Goal: Information Seeking & Learning: Find specific fact

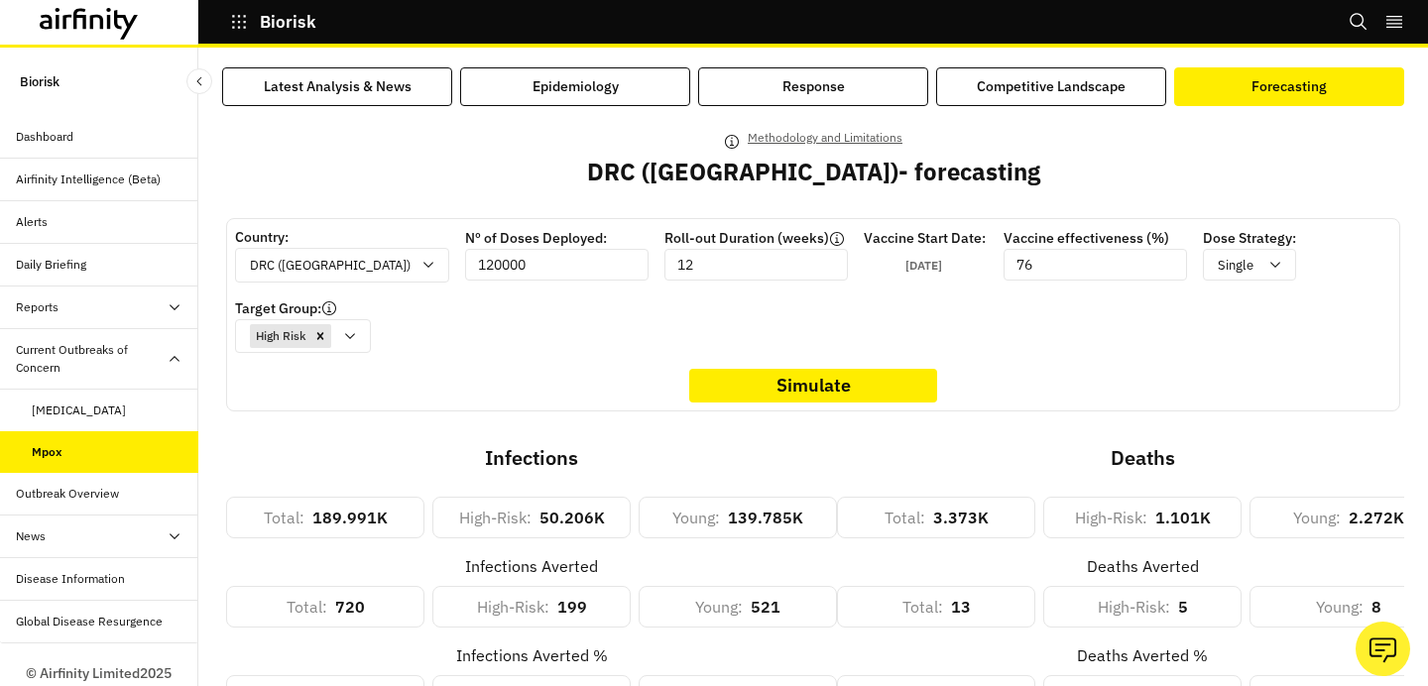
scroll to position [62, 0]
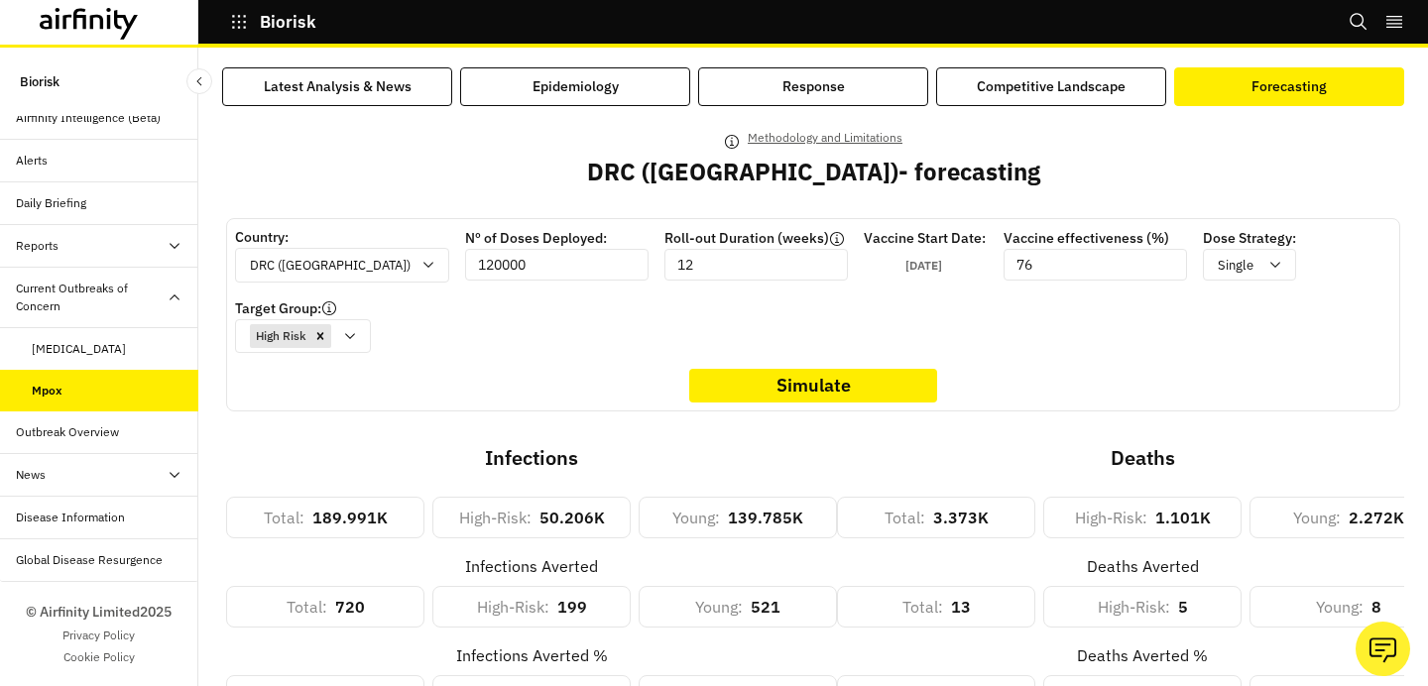
click at [80, 28] on icon at bounding box center [89, 24] width 99 height 32
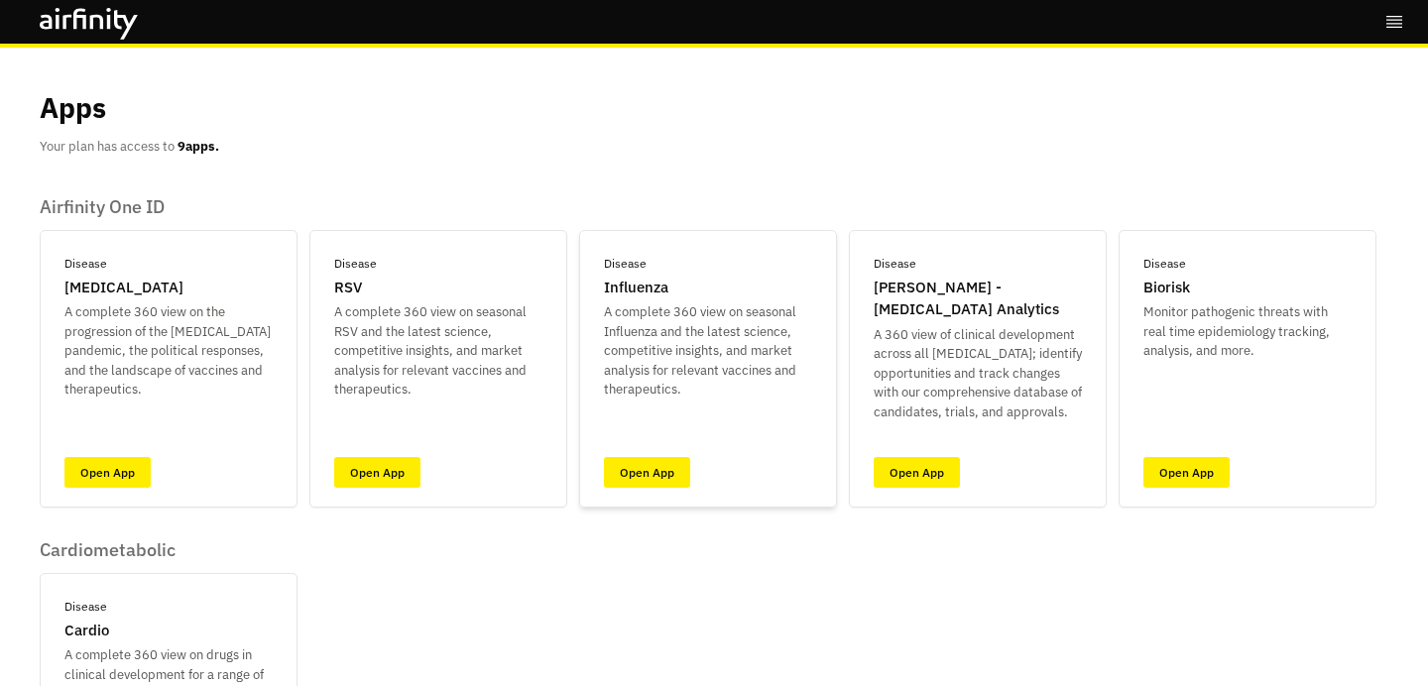
click at [741, 442] on div "Disease [MEDICAL_DATA] A complete 360 view on [MEDICAL_DATA] and the latest sci…" at bounding box center [708, 369] width 258 height 278
click at [694, 455] on div "Disease [MEDICAL_DATA] A complete 360 view on [MEDICAL_DATA] and the latest sci…" at bounding box center [708, 369] width 258 height 278
click at [670, 460] on link "Open App" at bounding box center [647, 472] width 86 height 31
click at [924, 443] on div "Disease [PERSON_NAME] - [MEDICAL_DATA] Analytics A 360 view of clinical develop…" at bounding box center [978, 369] width 258 height 278
click at [924, 473] on link "Open App" at bounding box center [917, 472] width 86 height 31
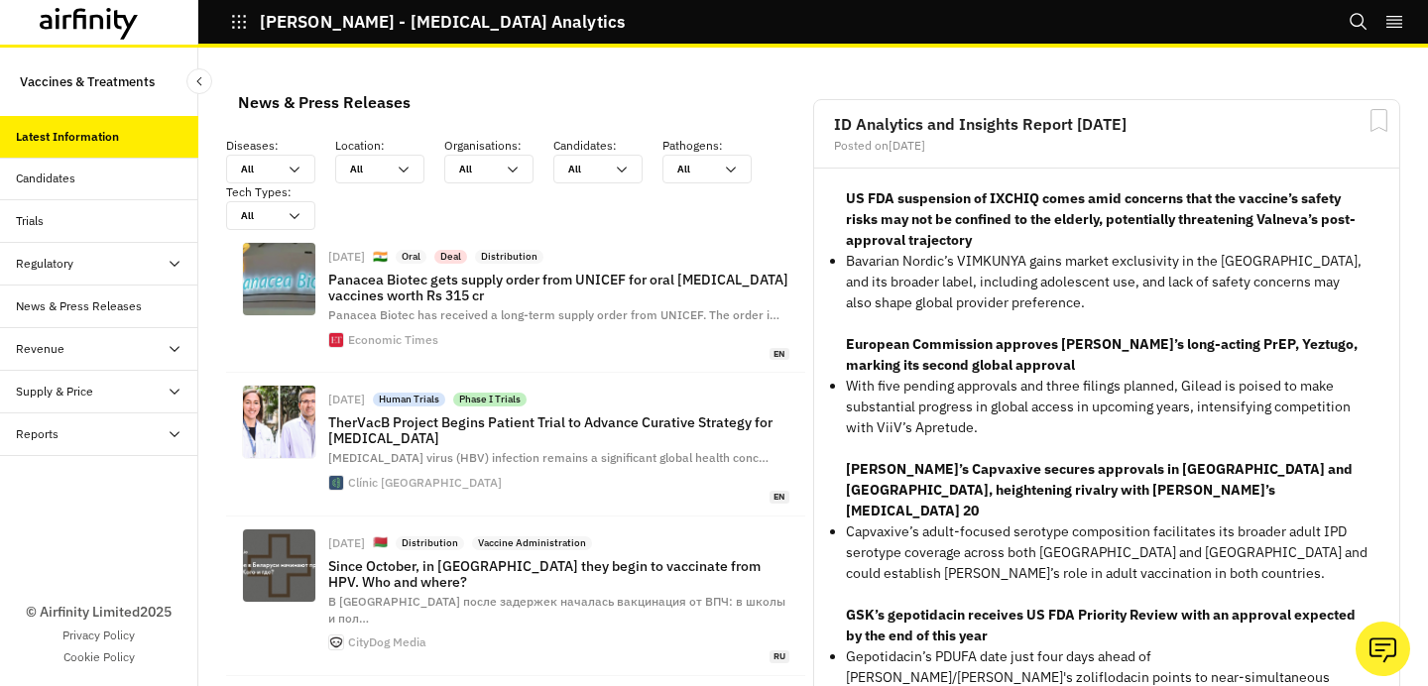
scroll to position [1634, 580]
click at [34, 161] on div "Candidates" at bounding box center [99, 179] width 198 height 43
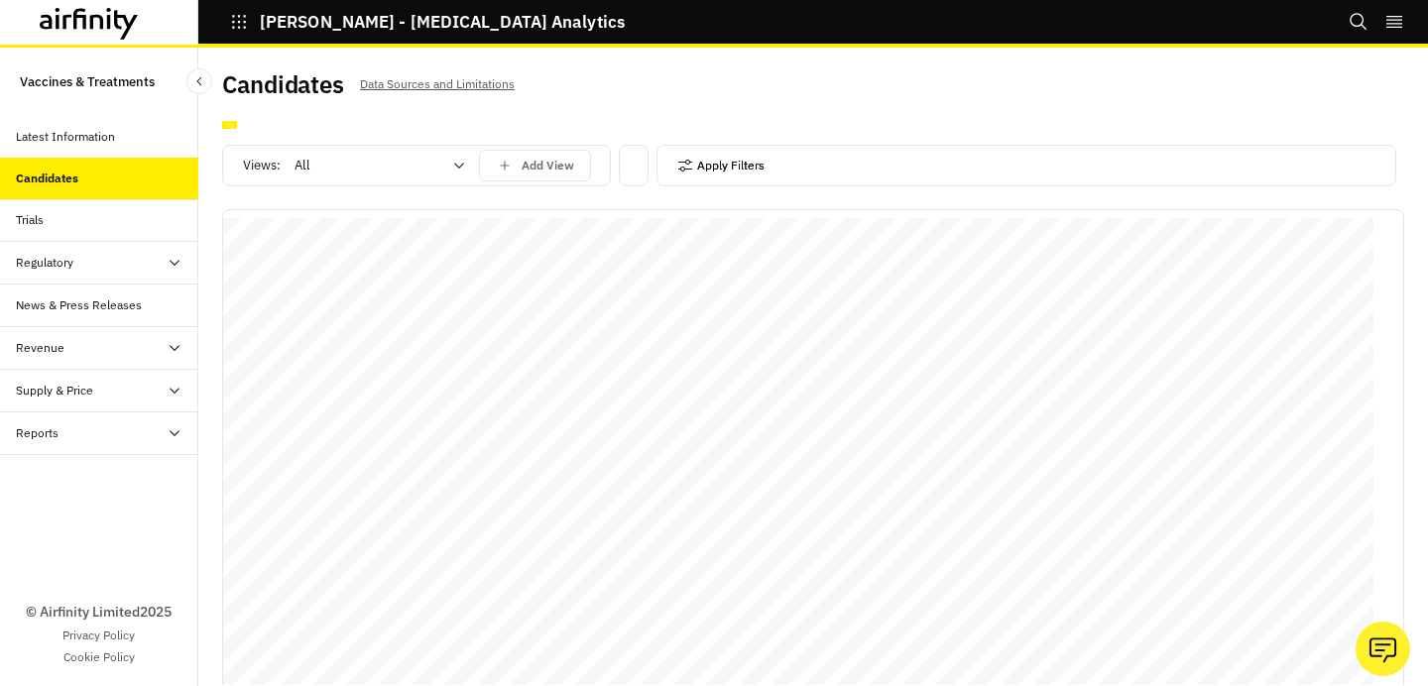
click at [701, 157] on button "Apply Filters" at bounding box center [721, 166] width 87 height 32
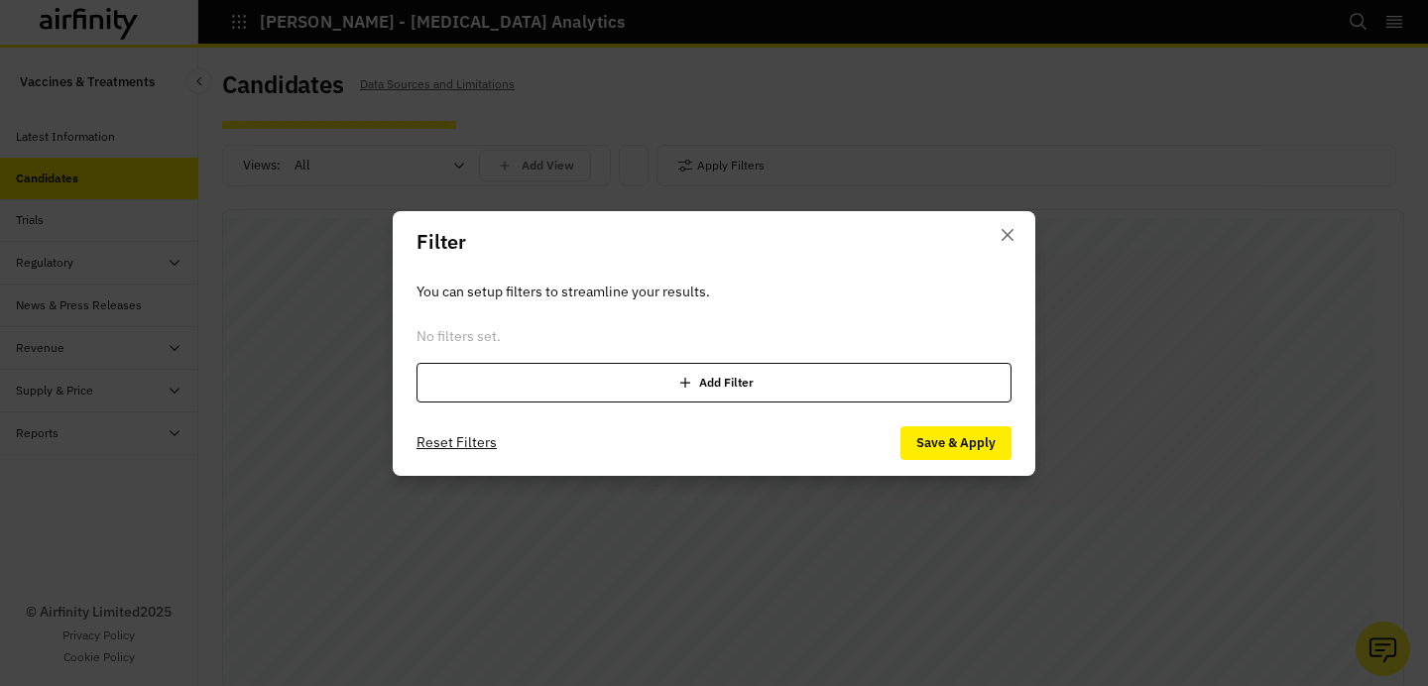
click at [702, 382] on div "Add Filter" at bounding box center [714, 383] width 595 height 40
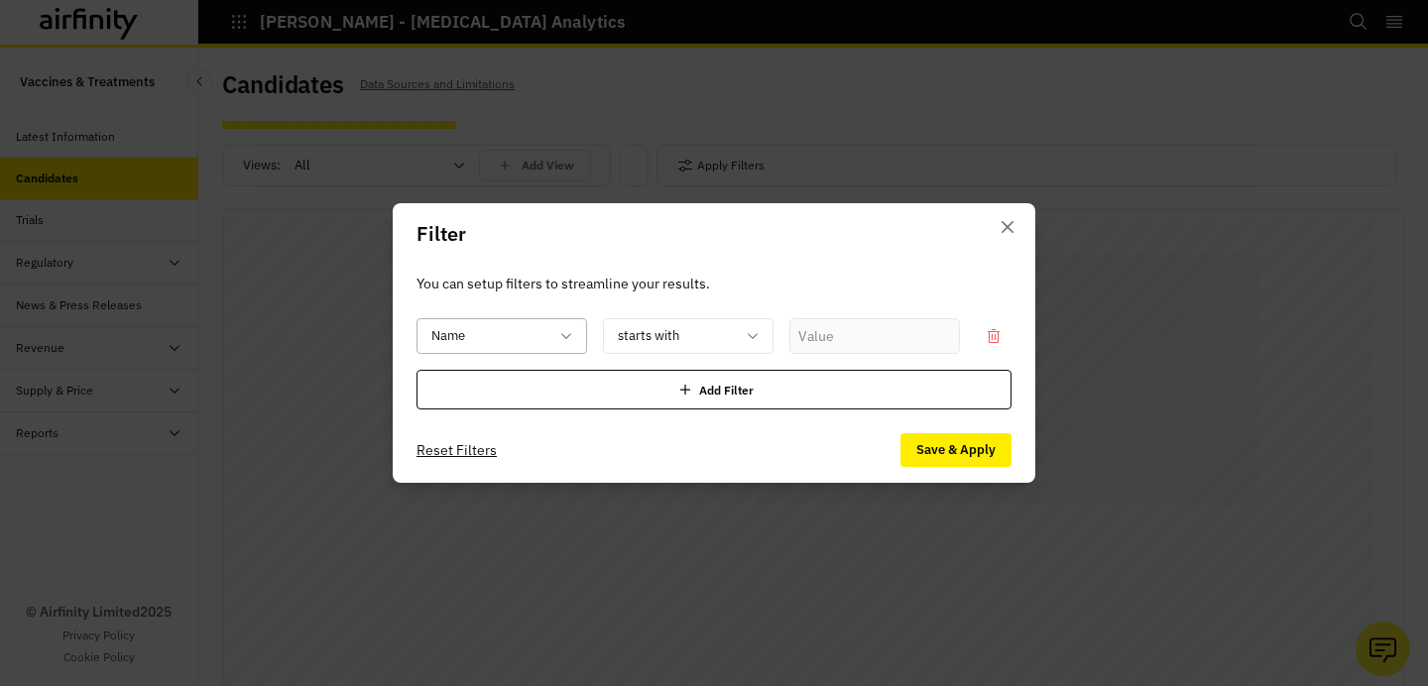
click at [521, 343] on div at bounding box center [490, 336] width 117 height 25
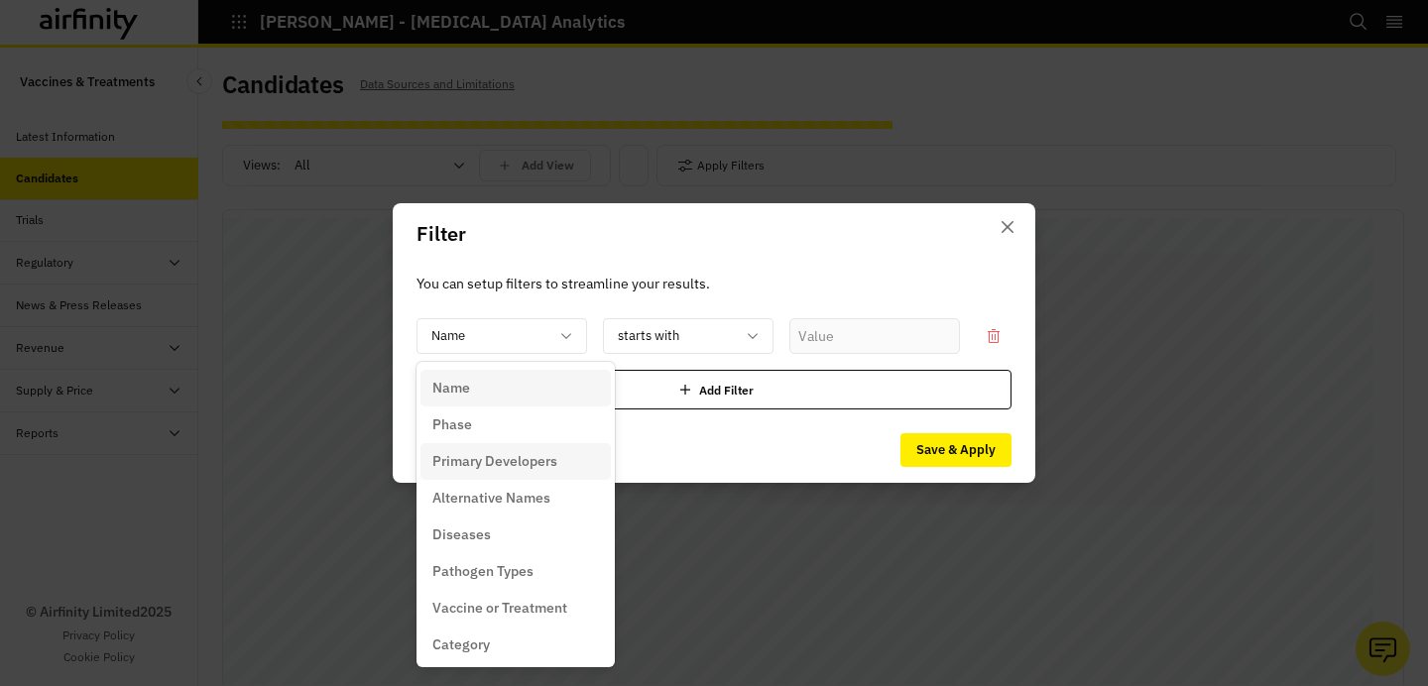
click at [521, 461] on p "Primary Developers" at bounding box center [495, 461] width 125 height 21
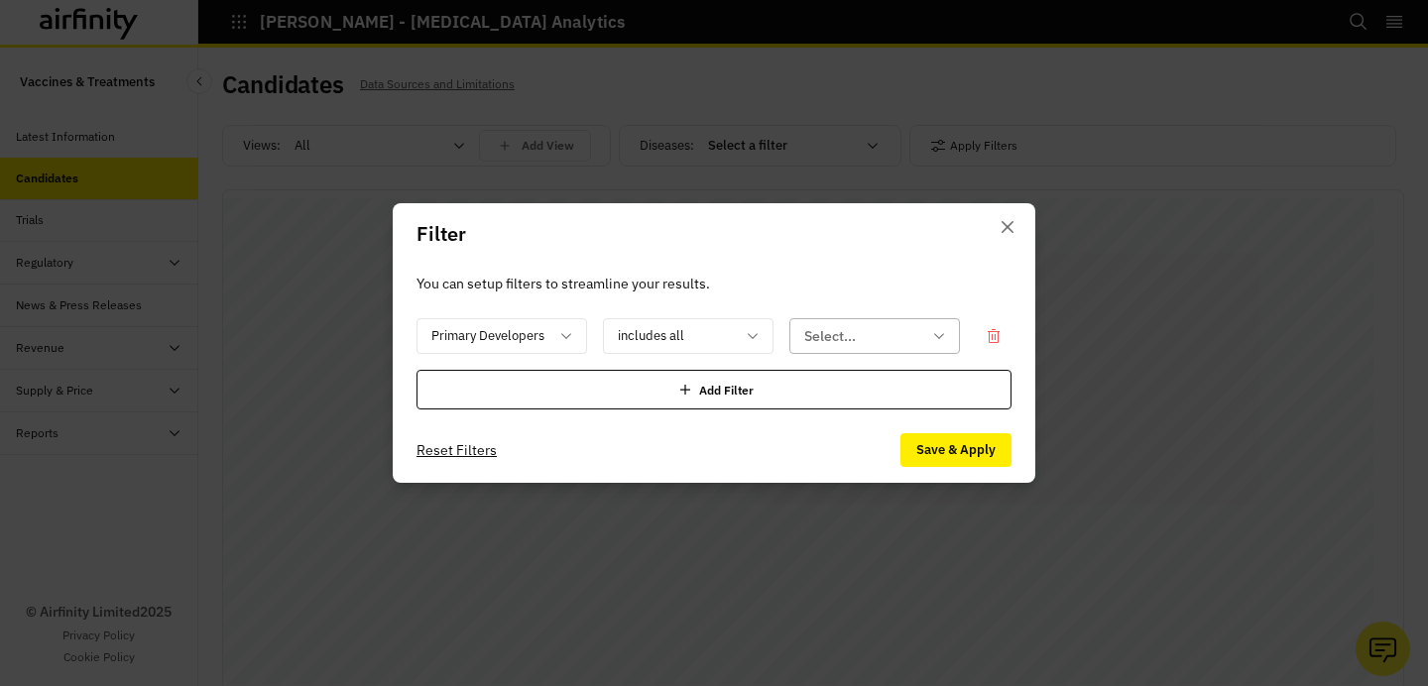
click at [889, 338] on div at bounding box center [862, 336] width 117 height 25
type input "merck"
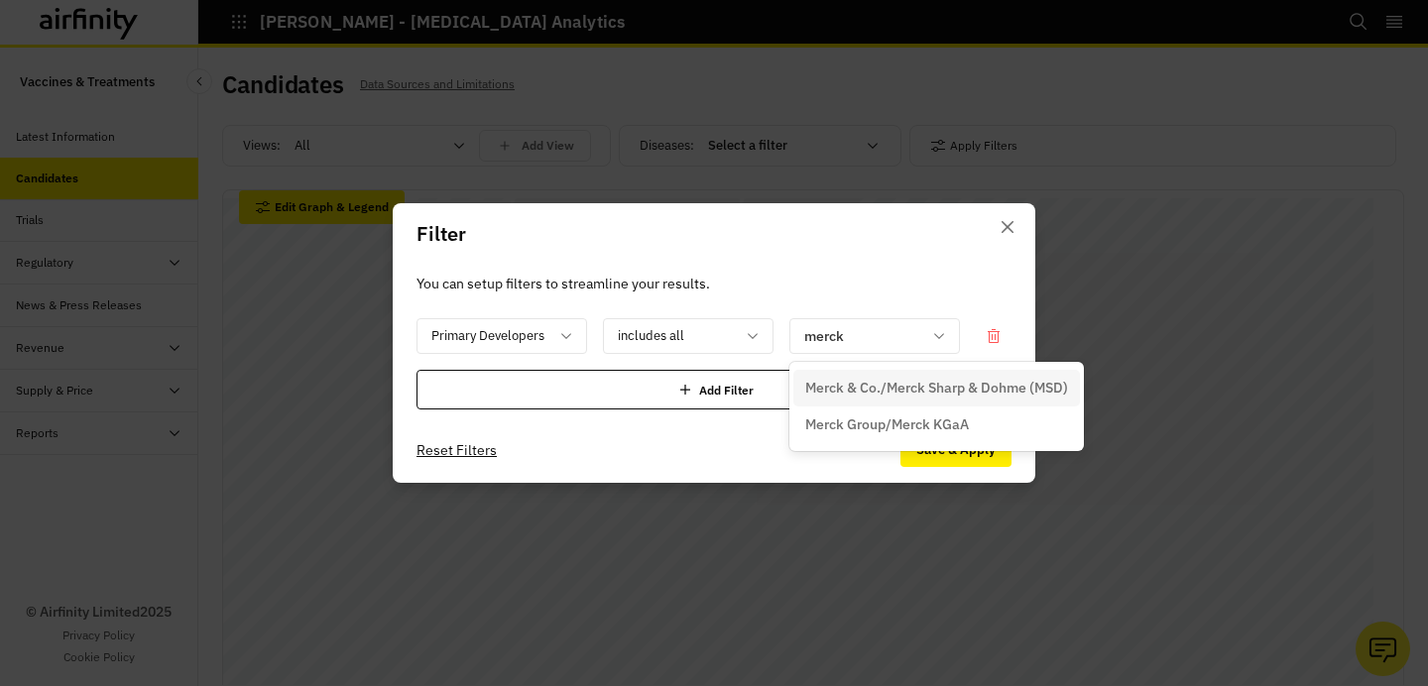
click at [915, 386] on p "Merck & Co./Merck Sharp & Dohme (MSD)" at bounding box center [936, 388] width 263 height 21
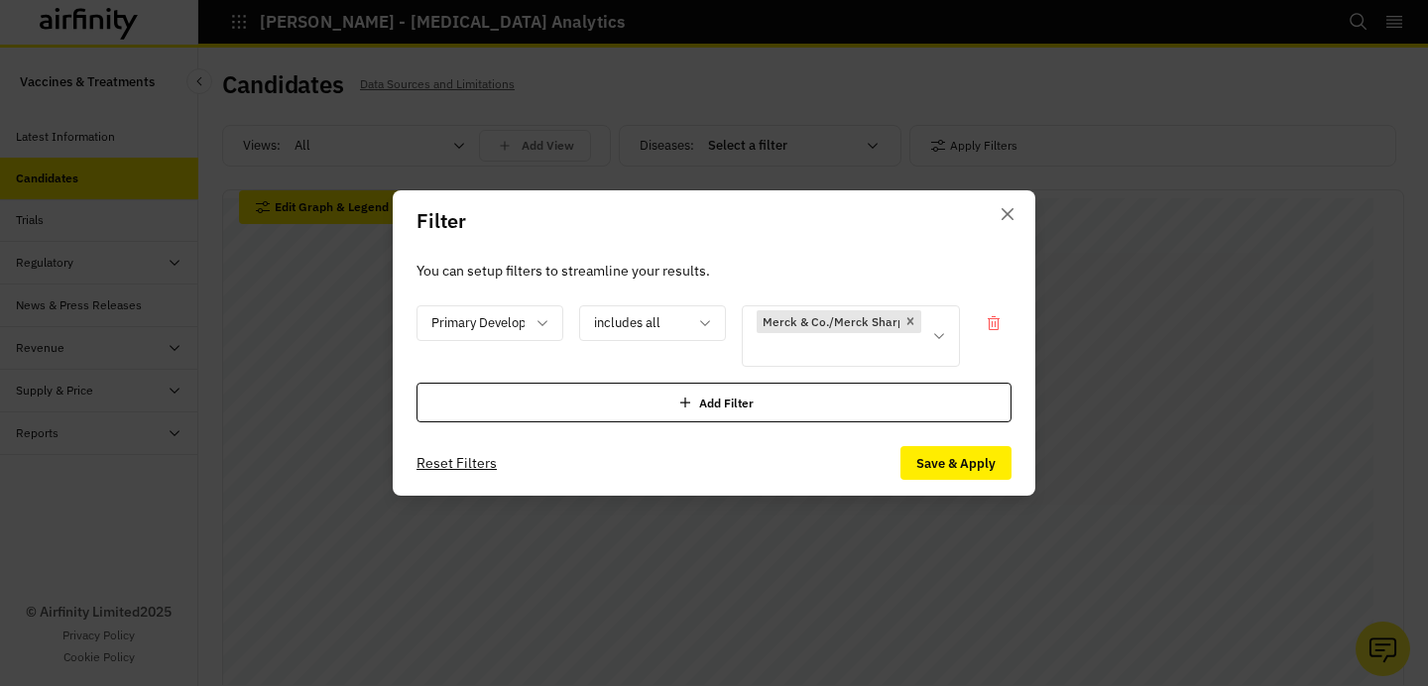
click at [738, 408] on div "Add Filter" at bounding box center [714, 403] width 595 height 40
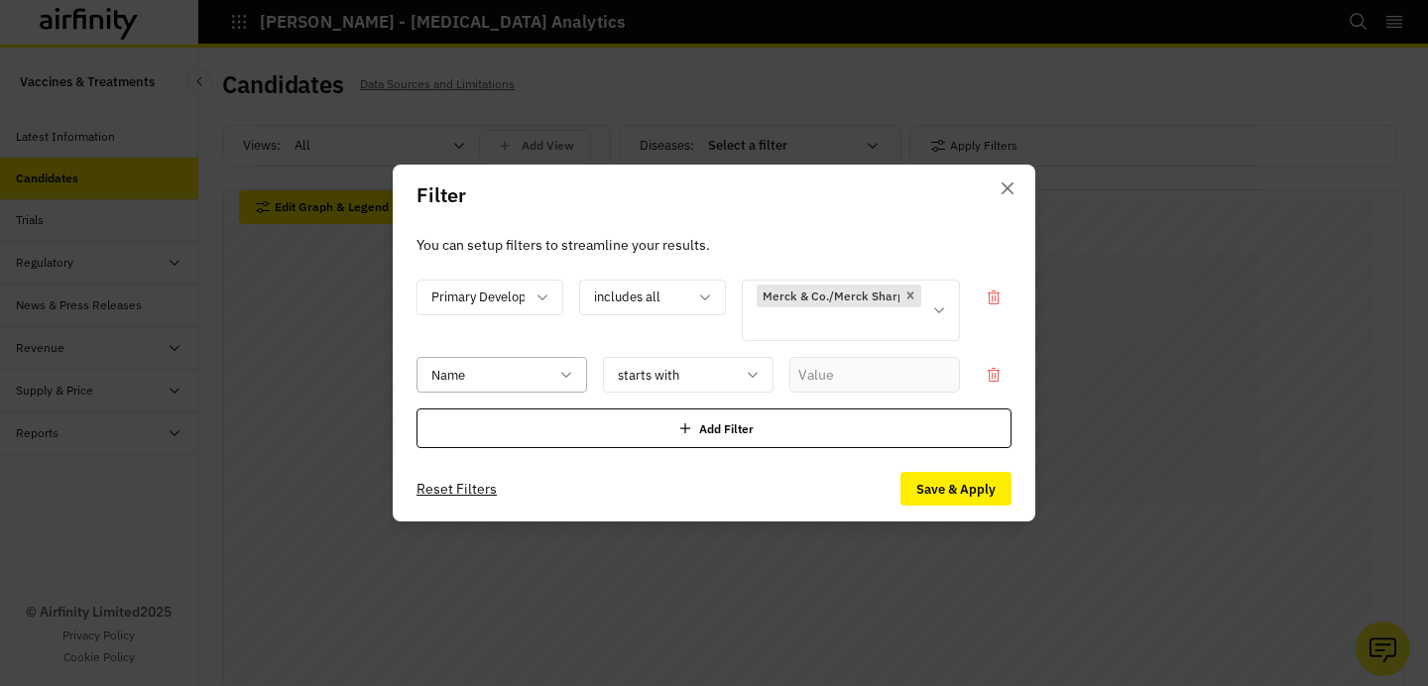
click at [541, 388] on div "Name" at bounding box center [488, 375] width 141 height 33
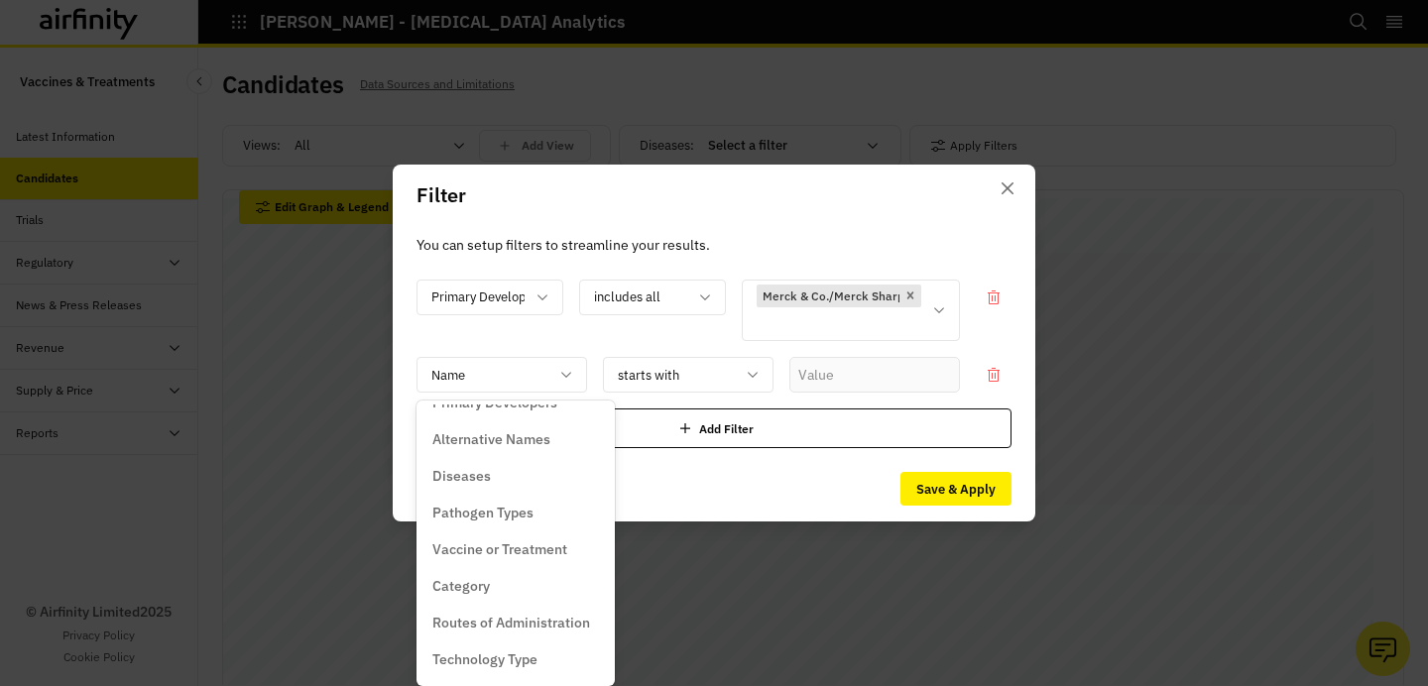
scroll to position [102, 0]
click at [536, 459] on div "Diseases" at bounding box center [516, 471] width 190 height 37
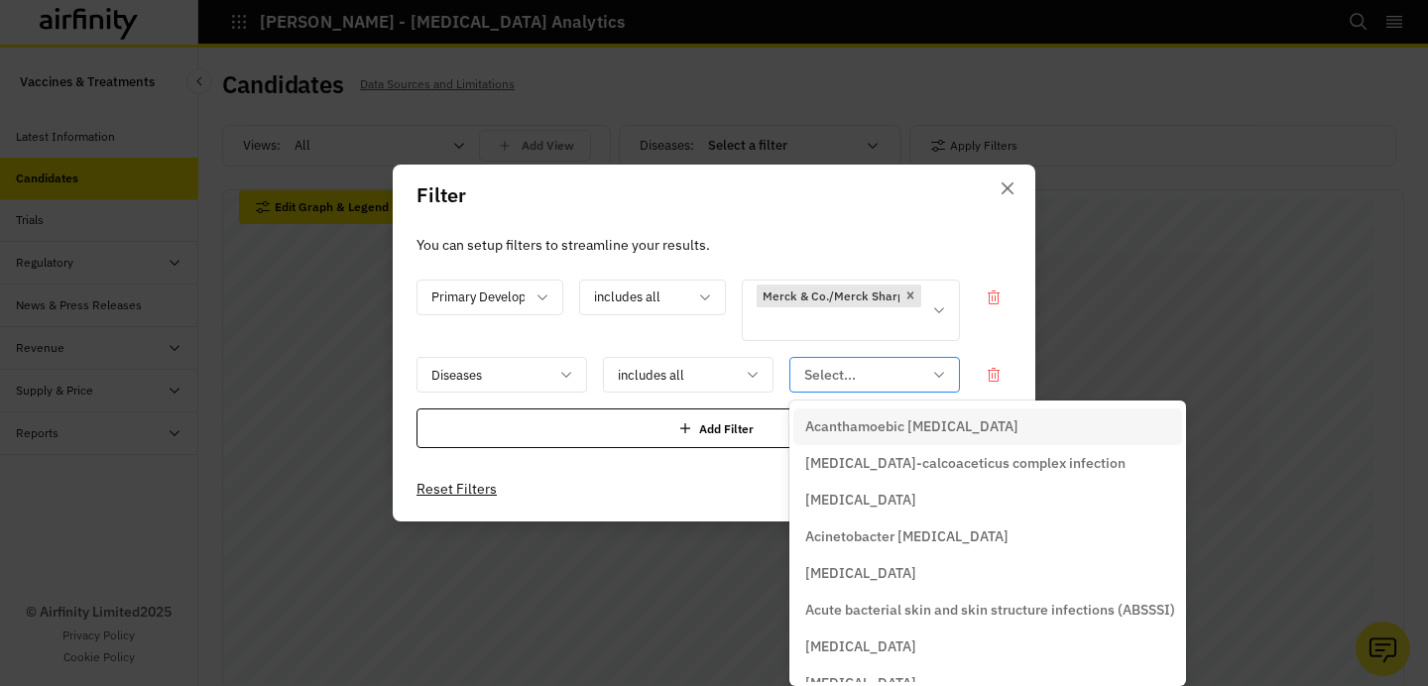
click at [843, 383] on div at bounding box center [862, 375] width 117 height 25
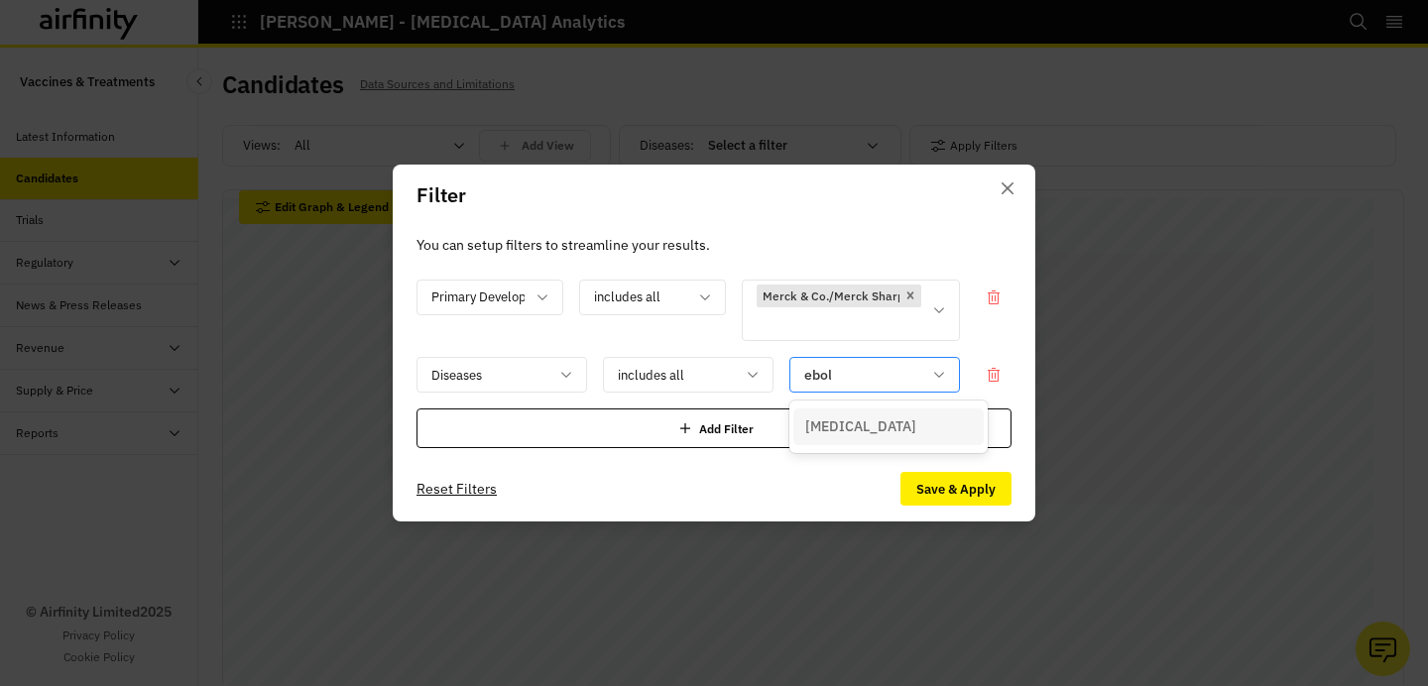
type input "[MEDICAL_DATA]"
click at [849, 427] on div "[MEDICAL_DATA]" at bounding box center [888, 427] width 167 height 21
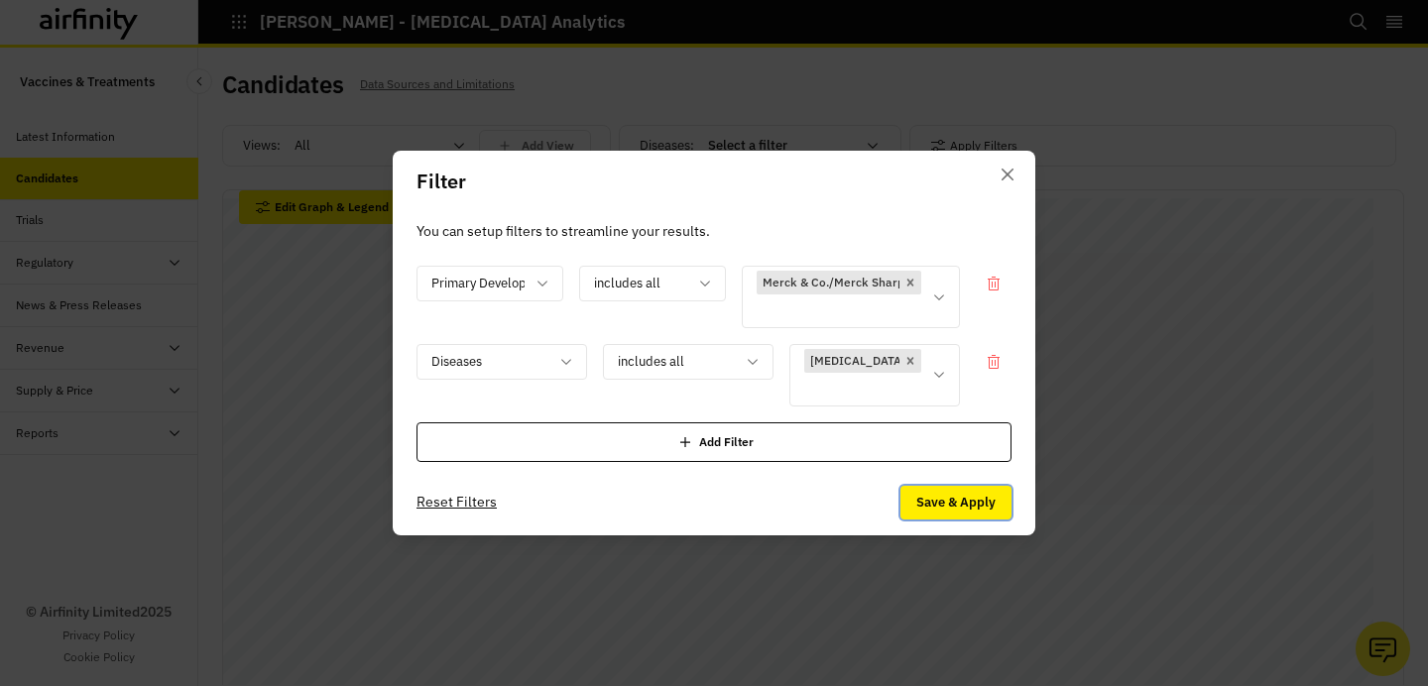
click at [928, 489] on button "Save & Apply" at bounding box center [956, 503] width 111 height 34
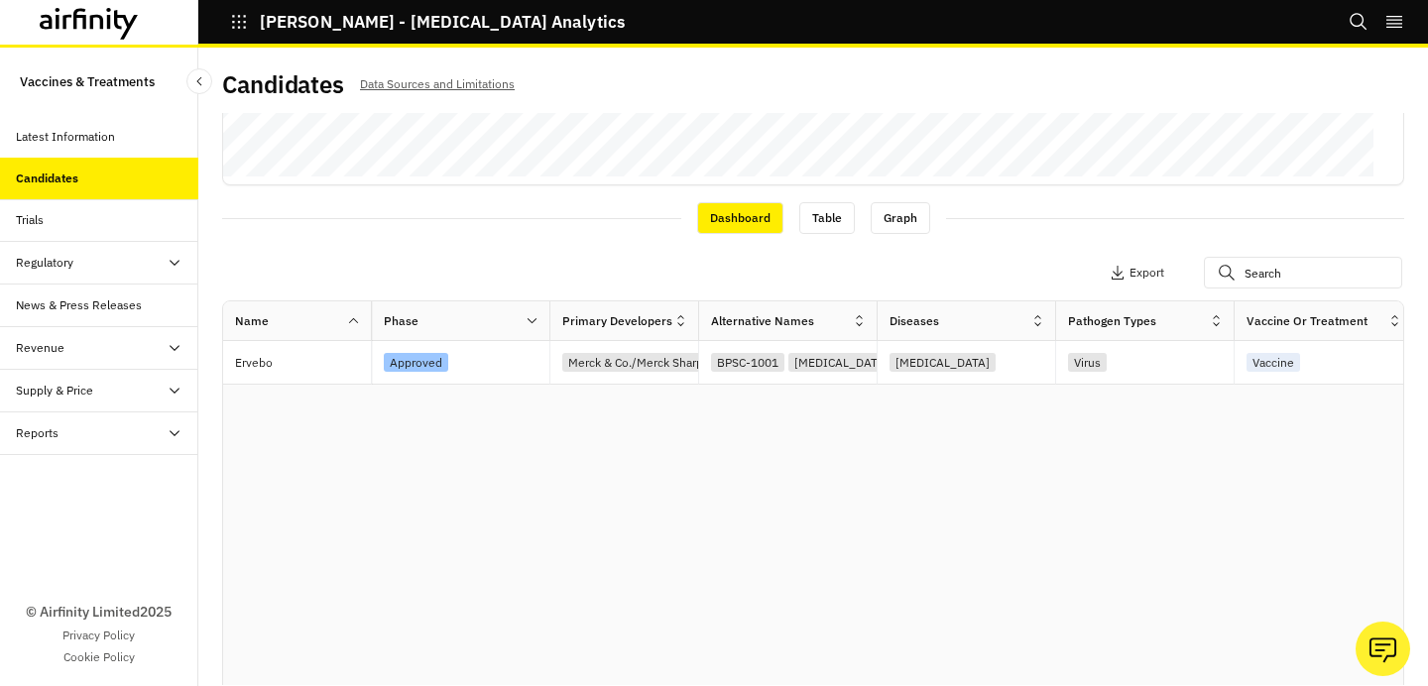
scroll to position [609, 0]
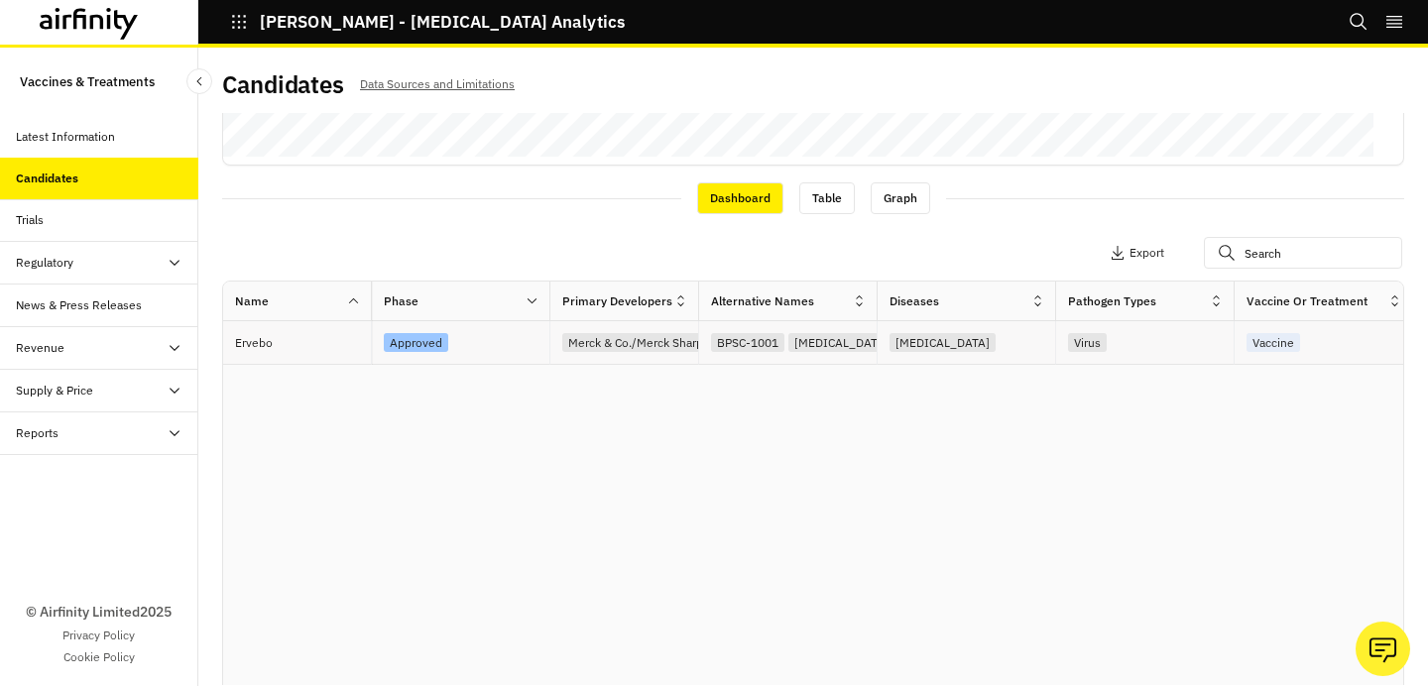
click at [252, 349] on p "Ervebo" at bounding box center [303, 343] width 136 height 20
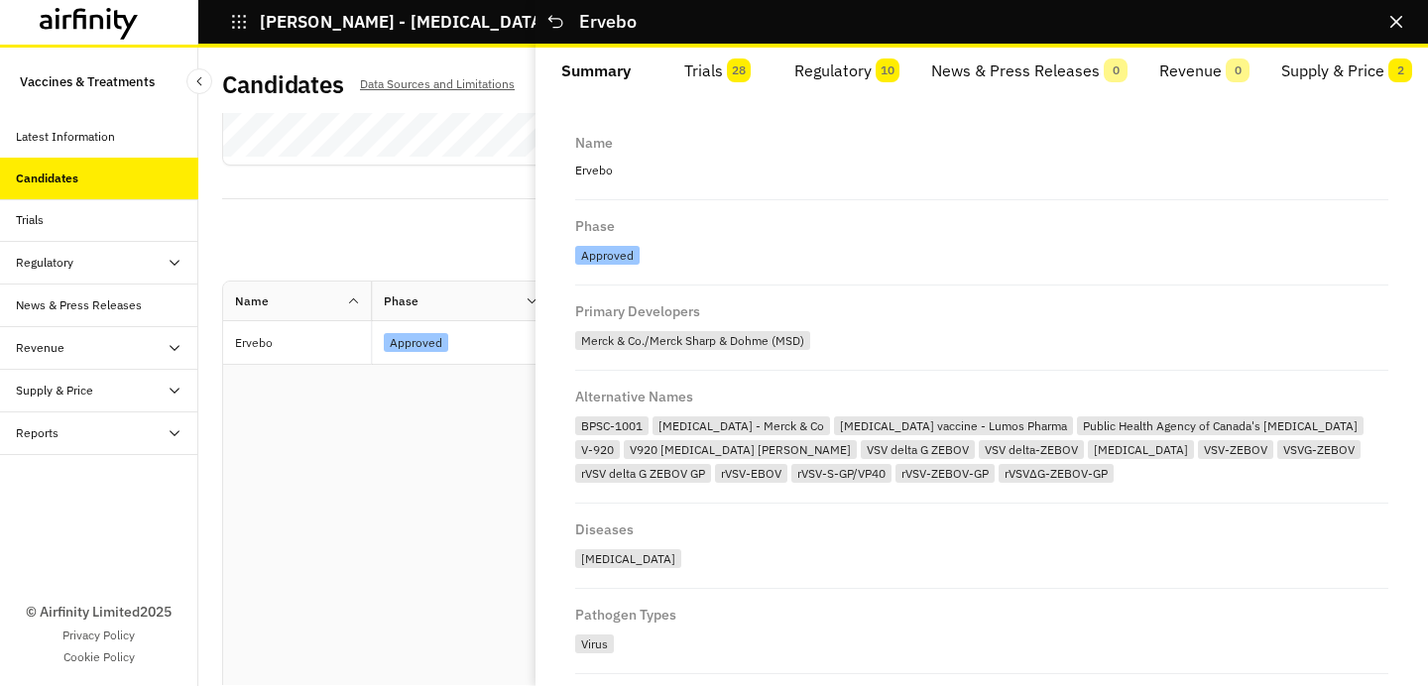
click at [596, 161] on p "Ervebo" at bounding box center [981, 171] width 813 height 26
copy p "Ervebo"
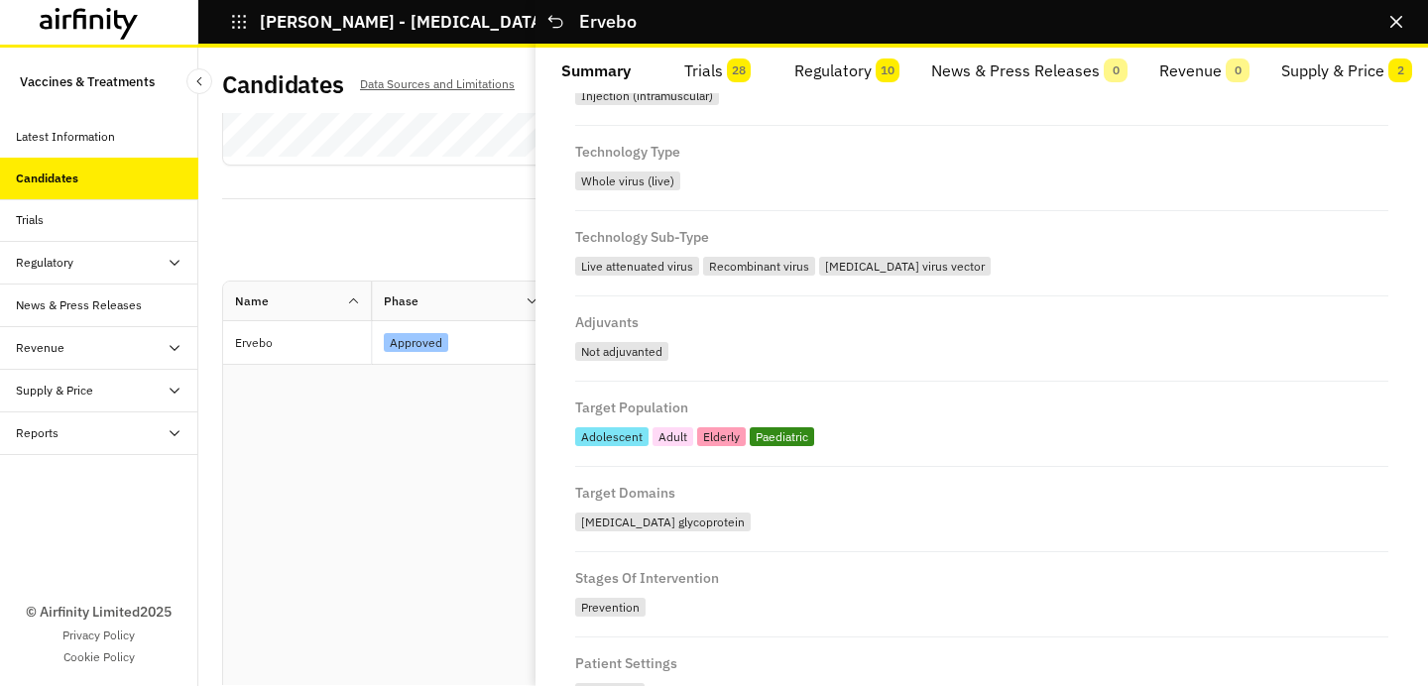
scroll to position [808, 0]
